Goal: Information Seeking & Learning: Check status

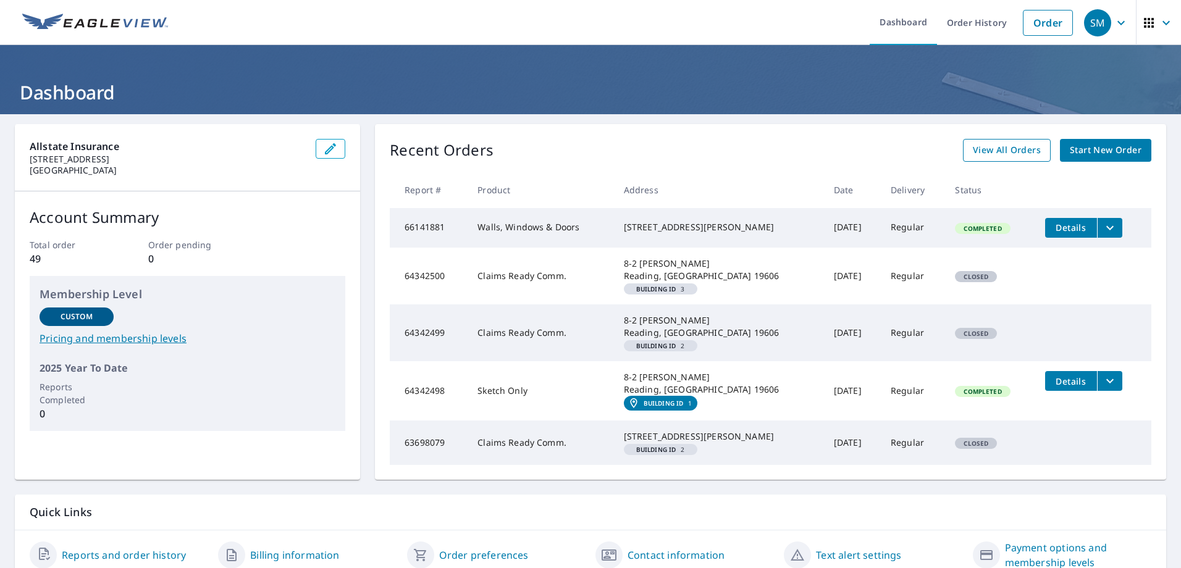
click at [982, 152] on span "View All Orders" at bounding box center [1007, 150] width 68 height 15
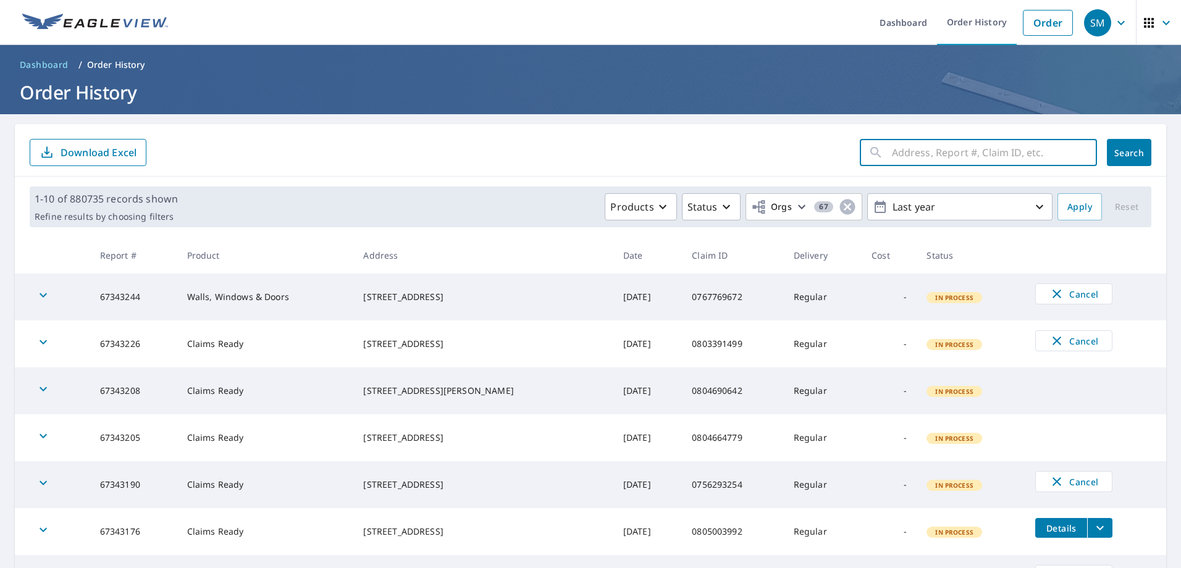
click at [947, 163] on input "text" at bounding box center [994, 152] width 205 height 35
type input "0779300433"
click button "Search" at bounding box center [1129, 152] width 44 height 27
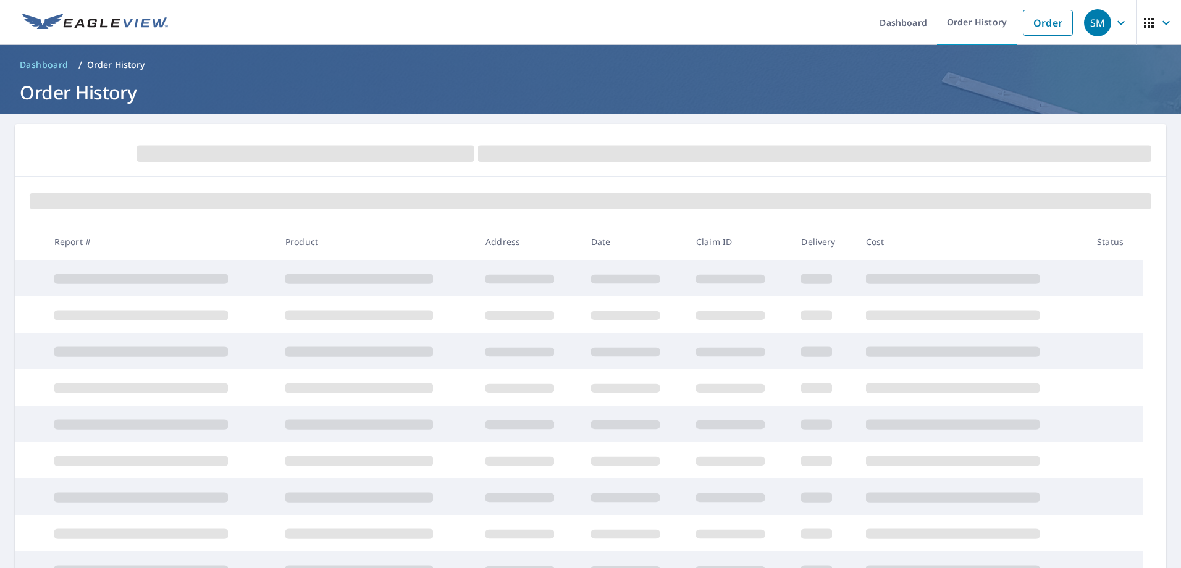
drag, startPoint x: 384, startPoint y: 181, endPoint x: 431, endPoint y: 124, distance: 73.8
click at [431, 124] on main "Report # Product Address Date Claim ID Delivery Cost Status" at bounding box center [590, 399] width 1181 height 570
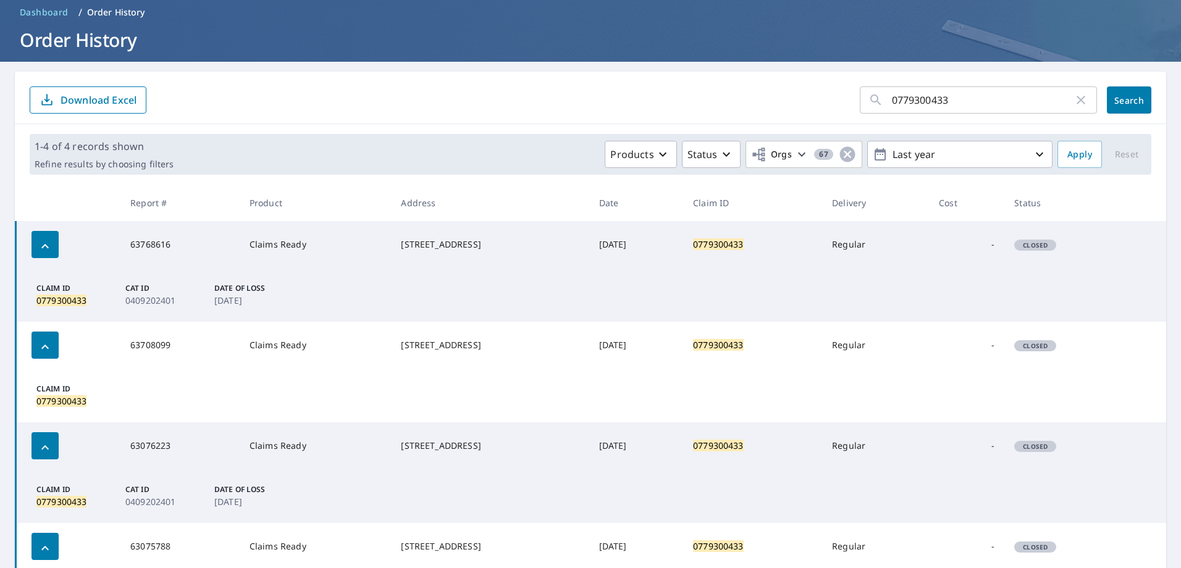
scroll to position [124, 0]
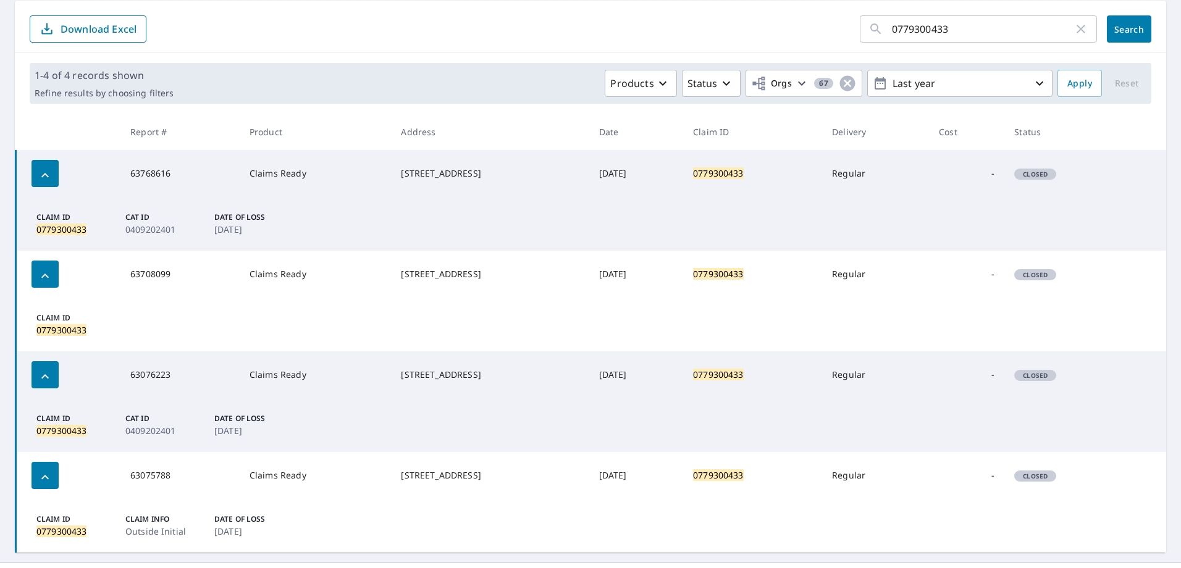
click at [297, 184] on td "Claims Ready" at bounding box center [316, 173] width 152 height 47
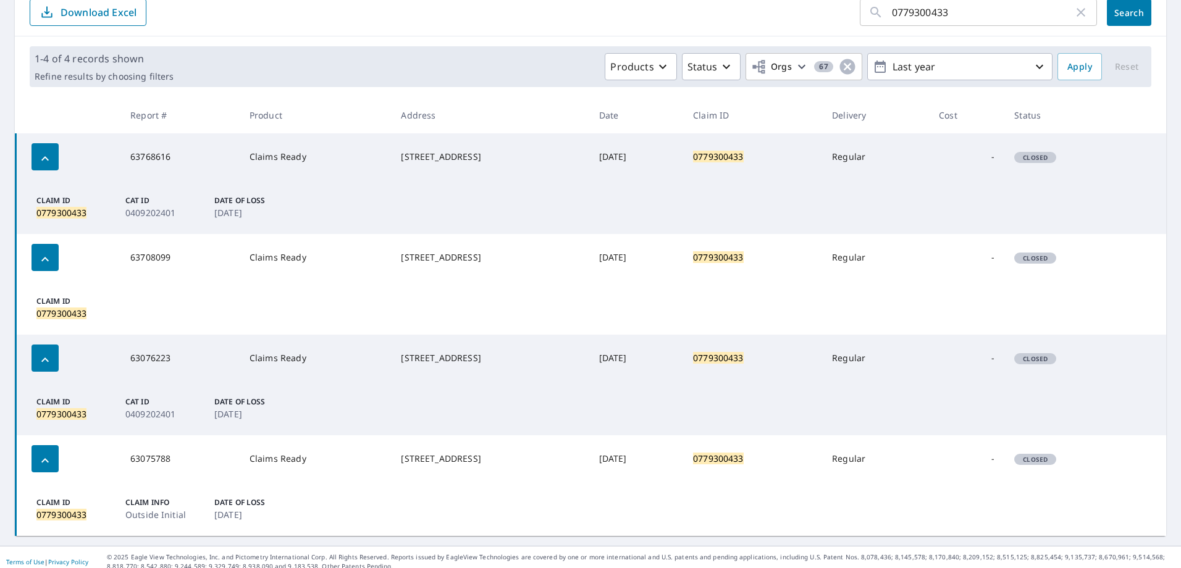
scroll to position [150, 0]
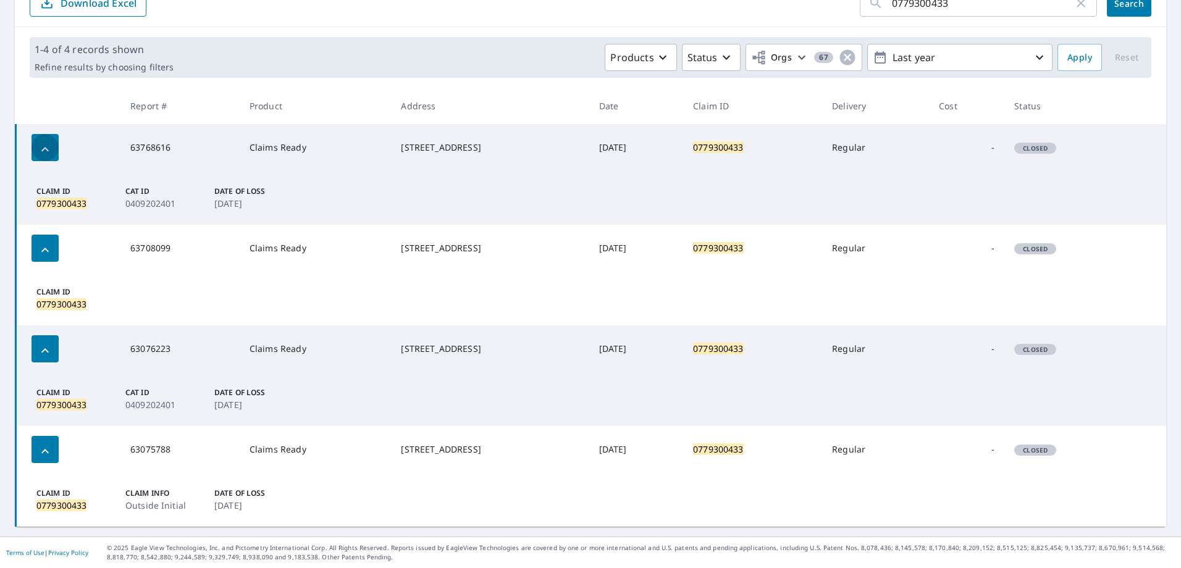
click at [40, 140] on div "button" at bounding box center [45, 147] width 27 height 27
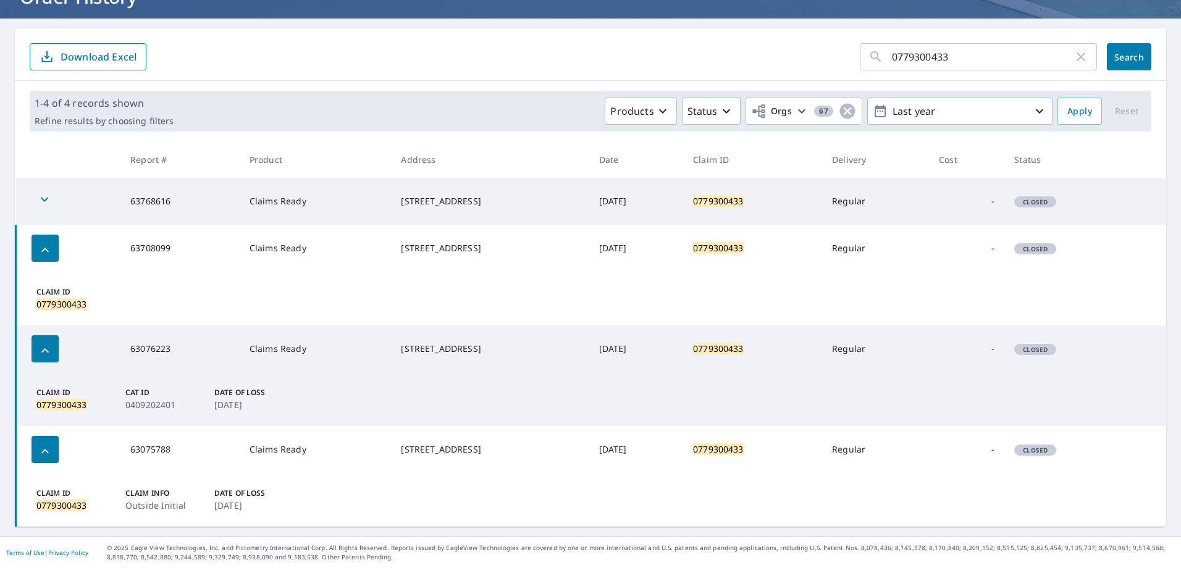
scroll to position [96, 0]
click at [43, 199] on icon "button" at bounding box center [44, 199] width 15 height 15
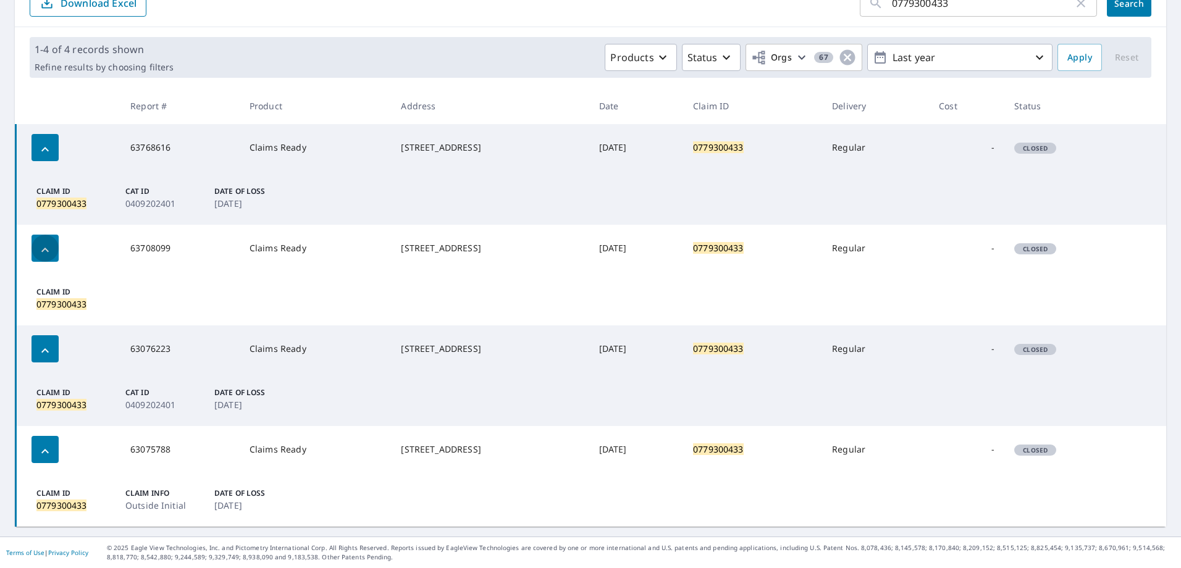
click at [43, 255] on icon "button" at bounding box center [45, 250] width 15 height 15
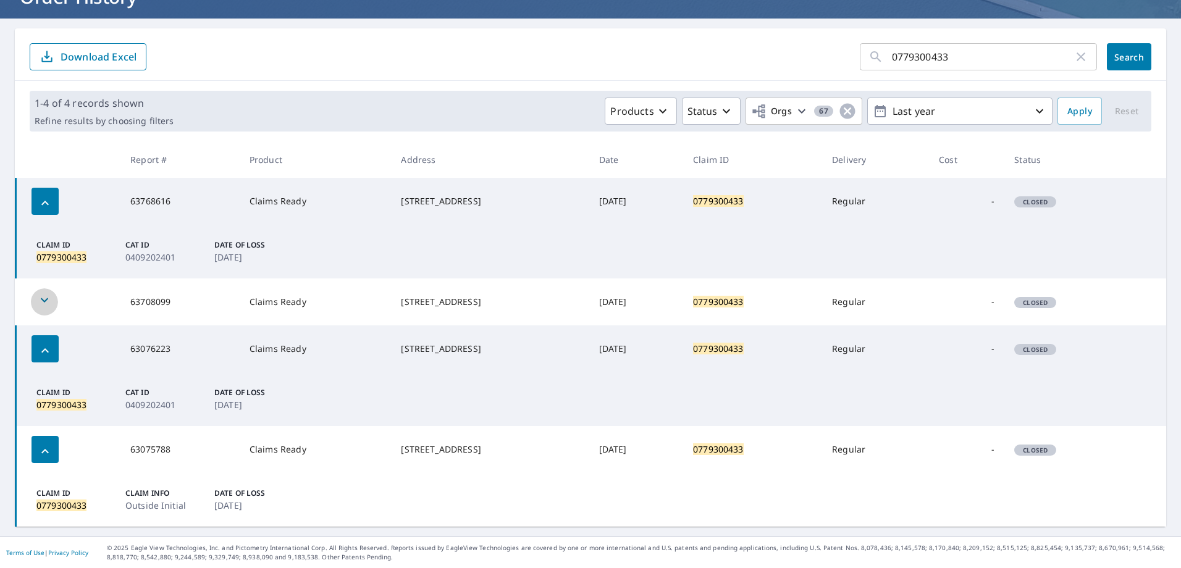
click at [41, 306] on icon "button" at bounding box center [44, 300] width 15 height 15
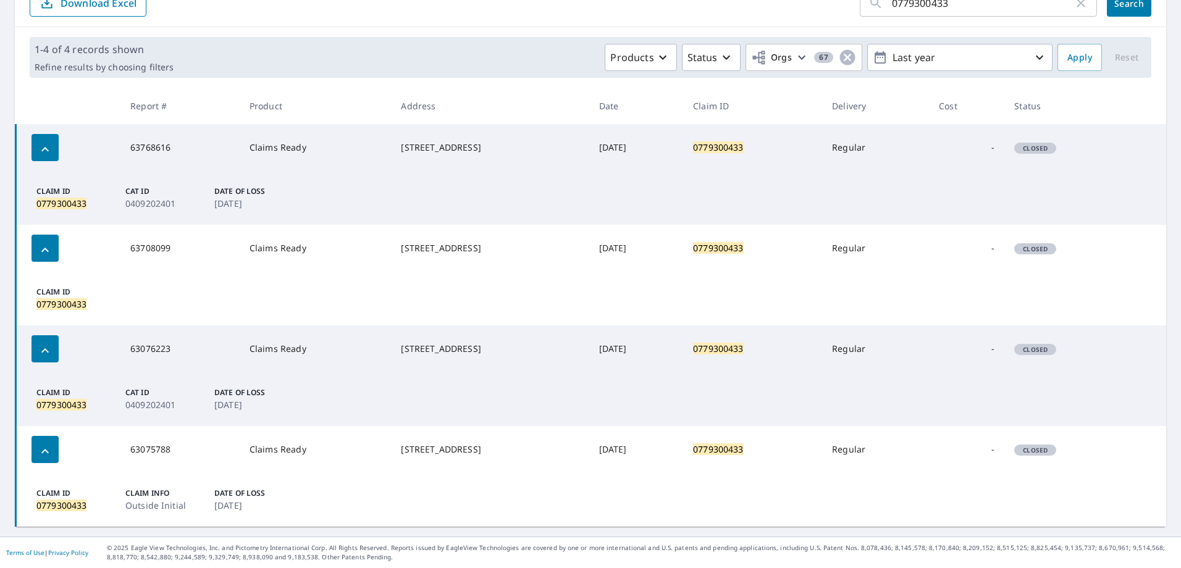
click at [44, 351] on icon "button" at bounding box center [45, 351] width 15 height 15
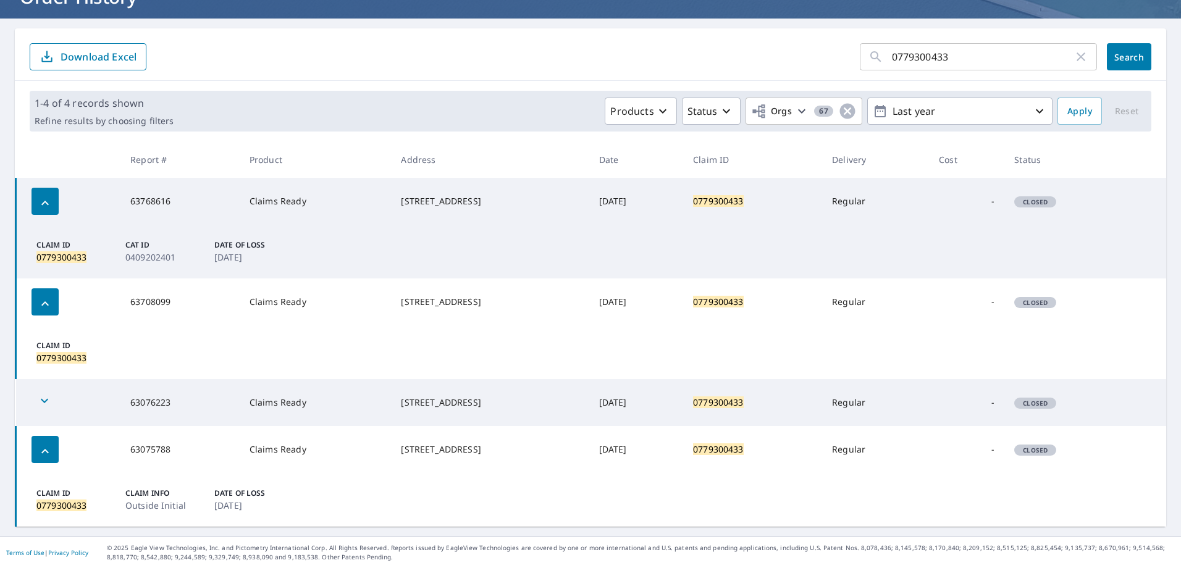
click at [45, 402] on icon "button" at bounding box center [44, 401] width 7 height 4
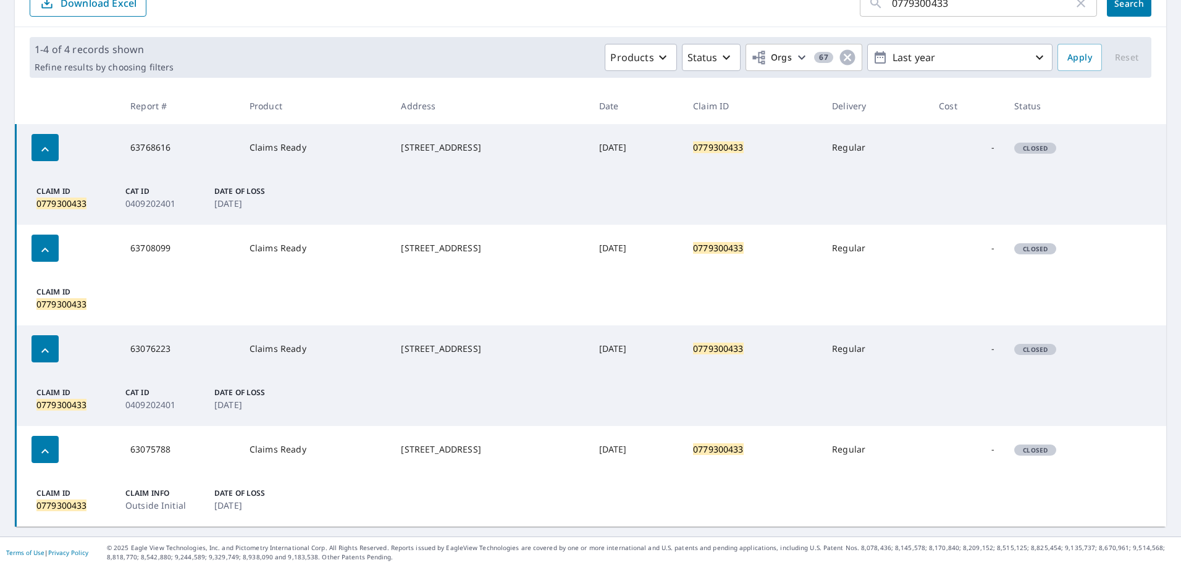
click at [50, 460] on div "button" at bounding box center [45, 449] width 27 height 27
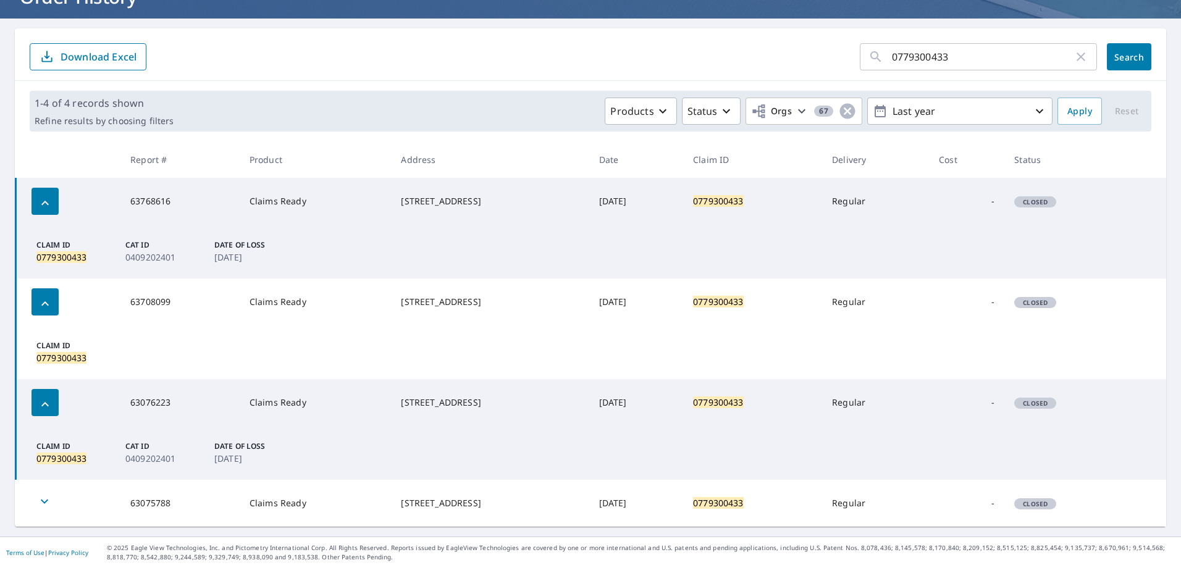
click at [35, 496] on div "button" at bounding box center [44, 503] width 27 height 27
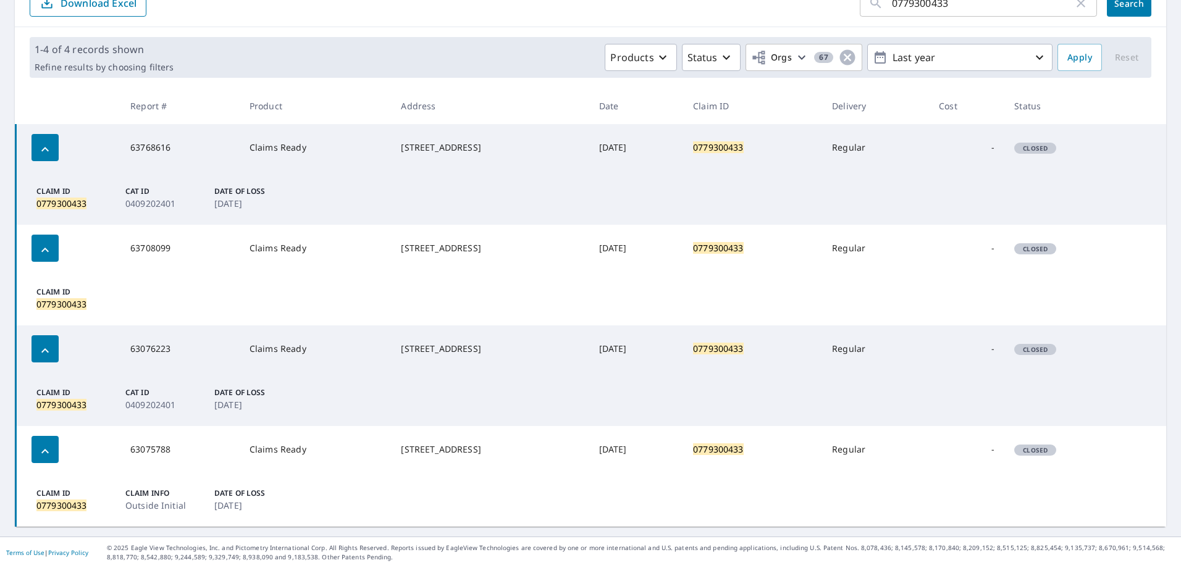
scroll to position [88, 0]
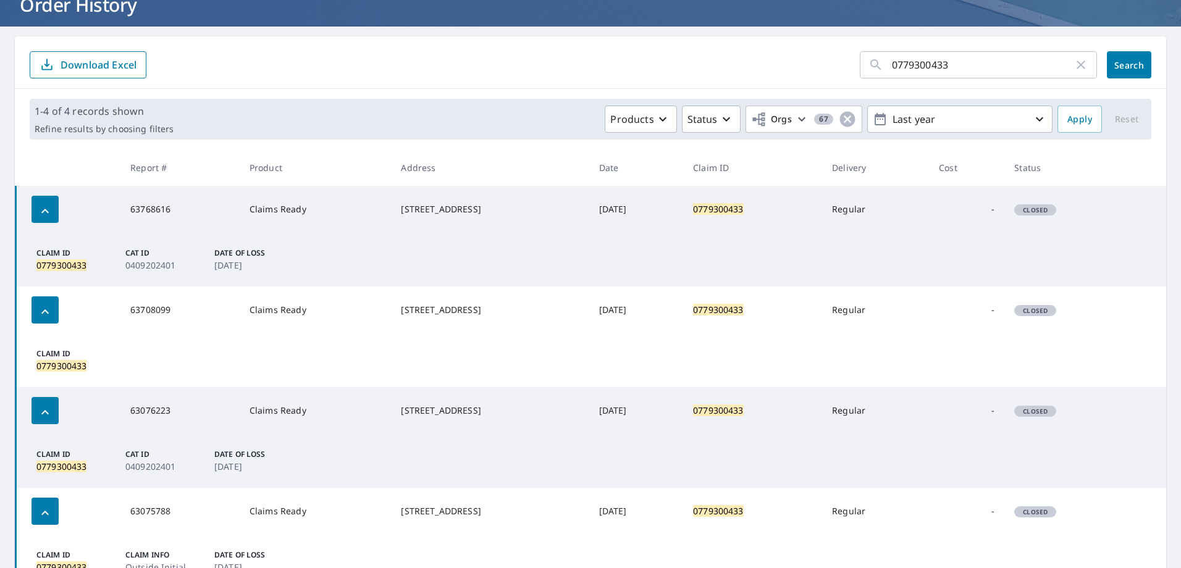
click at [854, 203] on td "Regular" at bounding box center [875, 209] width 107 height 47
click at [724, 207] on mark "0779300433" at bounding box center [718, 209] width 51 height 12
click at [410, 208] on div "[STREET_ADDRESS]" at bounding box center [490, 209] width 178 height 12
